Goal: Task Accomplishment & Management: Manage account settings

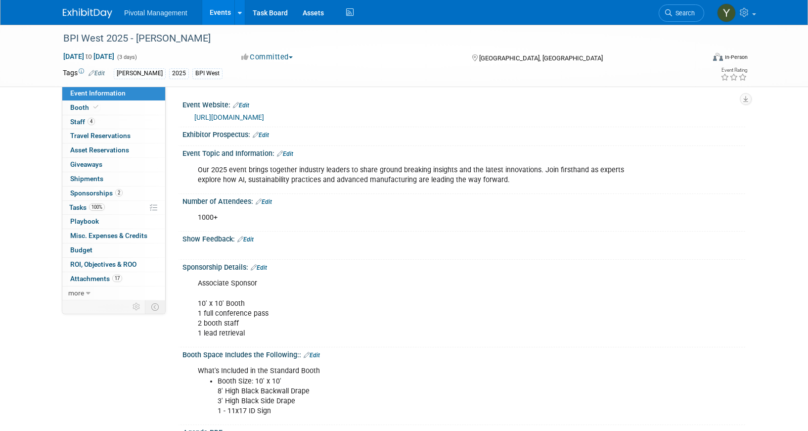
click at [220, 13] on link "Events" at bounding box center [220, 12] width 36 height 25
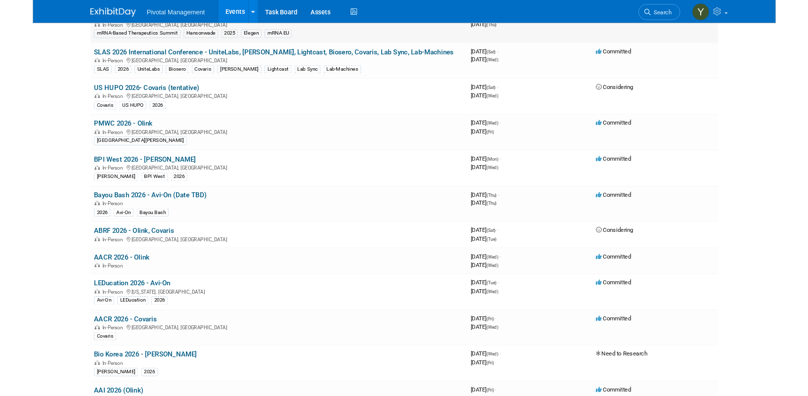
scroll to position [1681, 0]
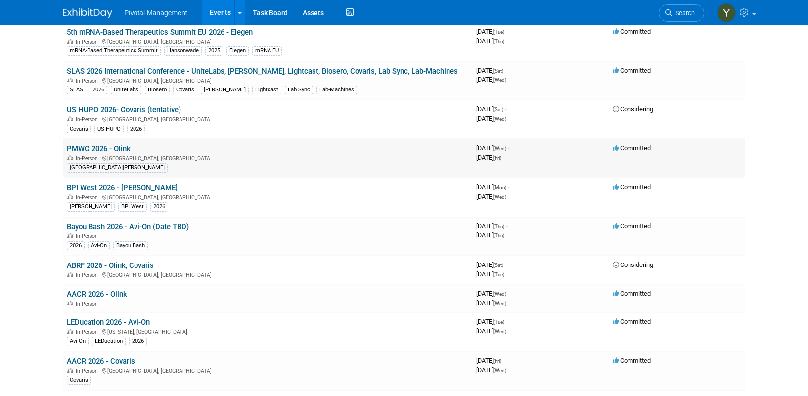
click at [121, 146] on link "PMWC 2026 - Olink" at bounding box center [99, 148] width 64 height 9
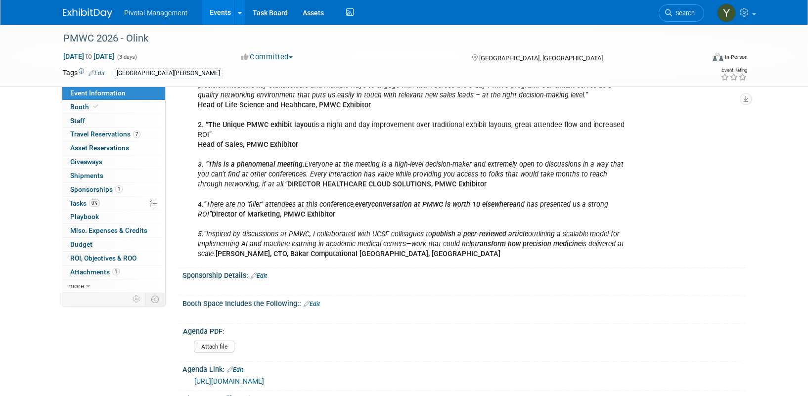
scroll to position [297, 0]
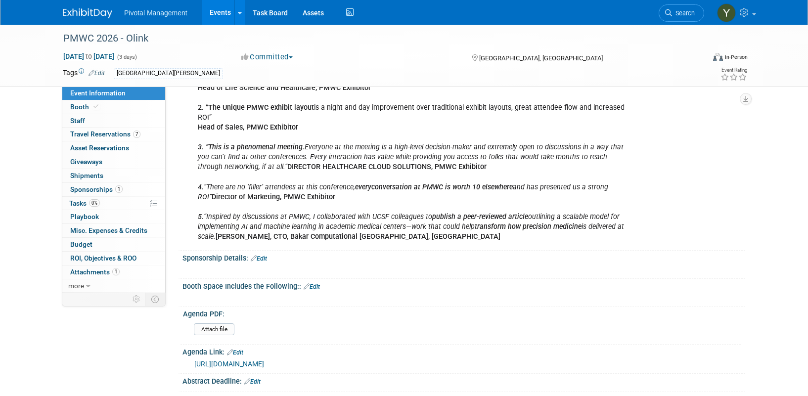
click at [263, 255] on link "Edit" at bounding box center [259, 258] width 16 height 7
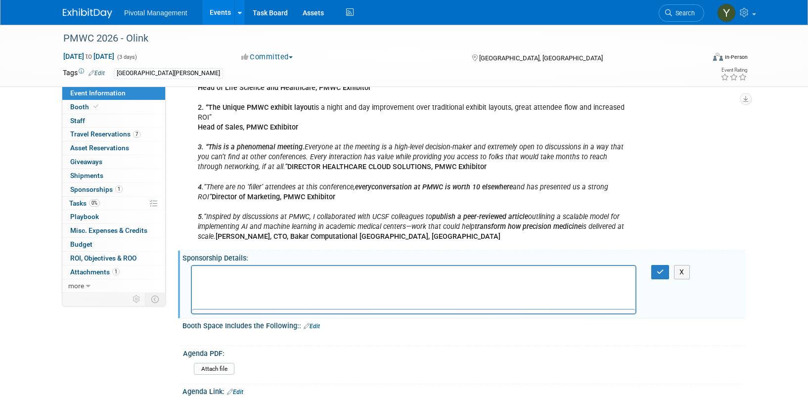
scroll to position [0, 0]
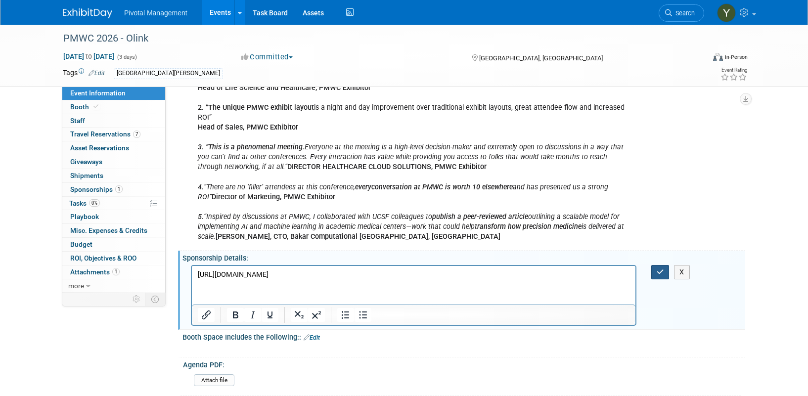
click at [663, 265] on button "button" at bounding box center [660, 272] width 18 height 14
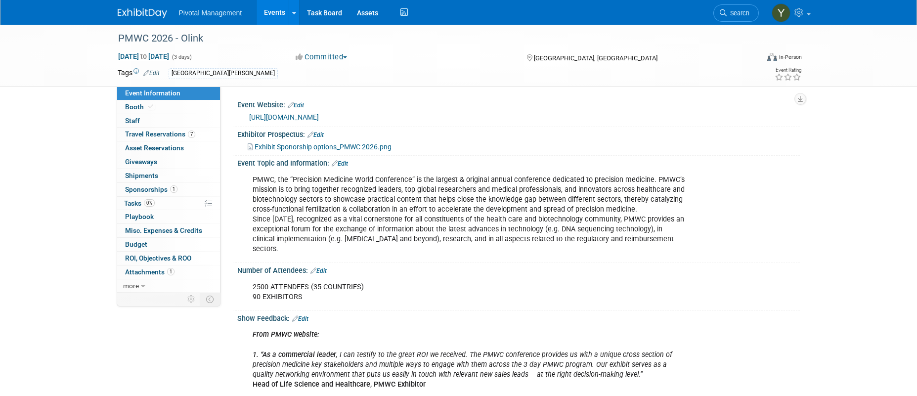
click at [280, 15] on link "Events" at bounding box center [275, 12] width 36 height 25
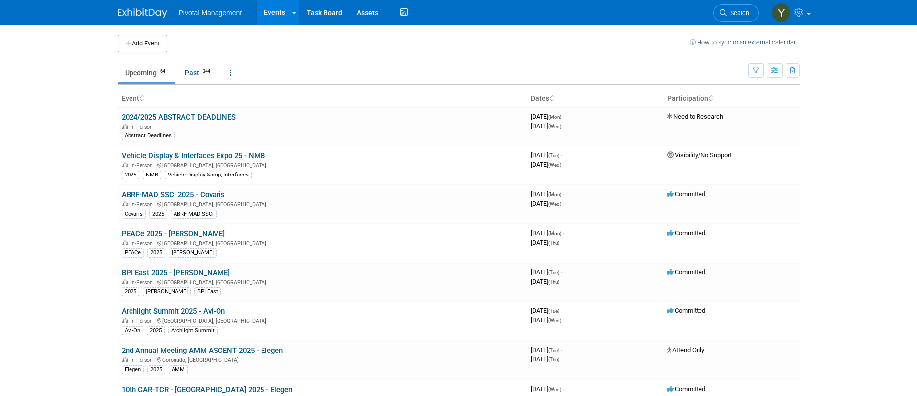
click at [36, 152] on body "Pivotal Management Events Add Event Bulk Upload Events Shareable Event Boards R…" at bounding box center [458, 198] width 917 height 396
click at [809, 13] on span at bounding box center [809, 14] width 4 height 2
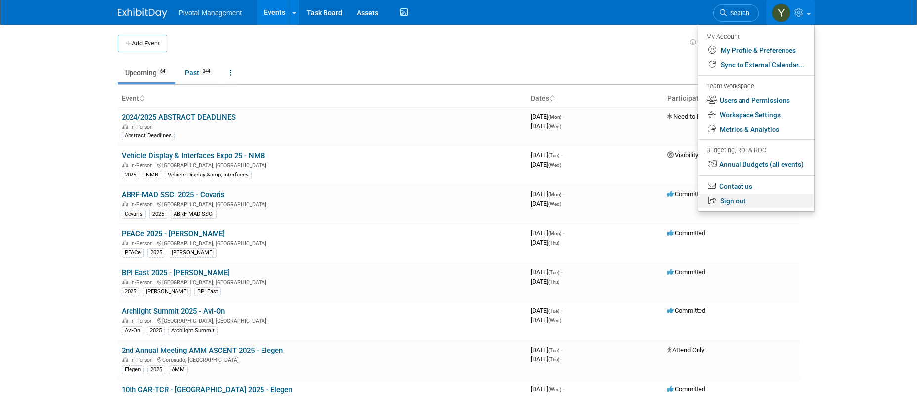
click at [741, 199] on link "Sign out" at bounding box center [756, 201] width 116 height 14
